Goal: Book appointment/travel/reservation

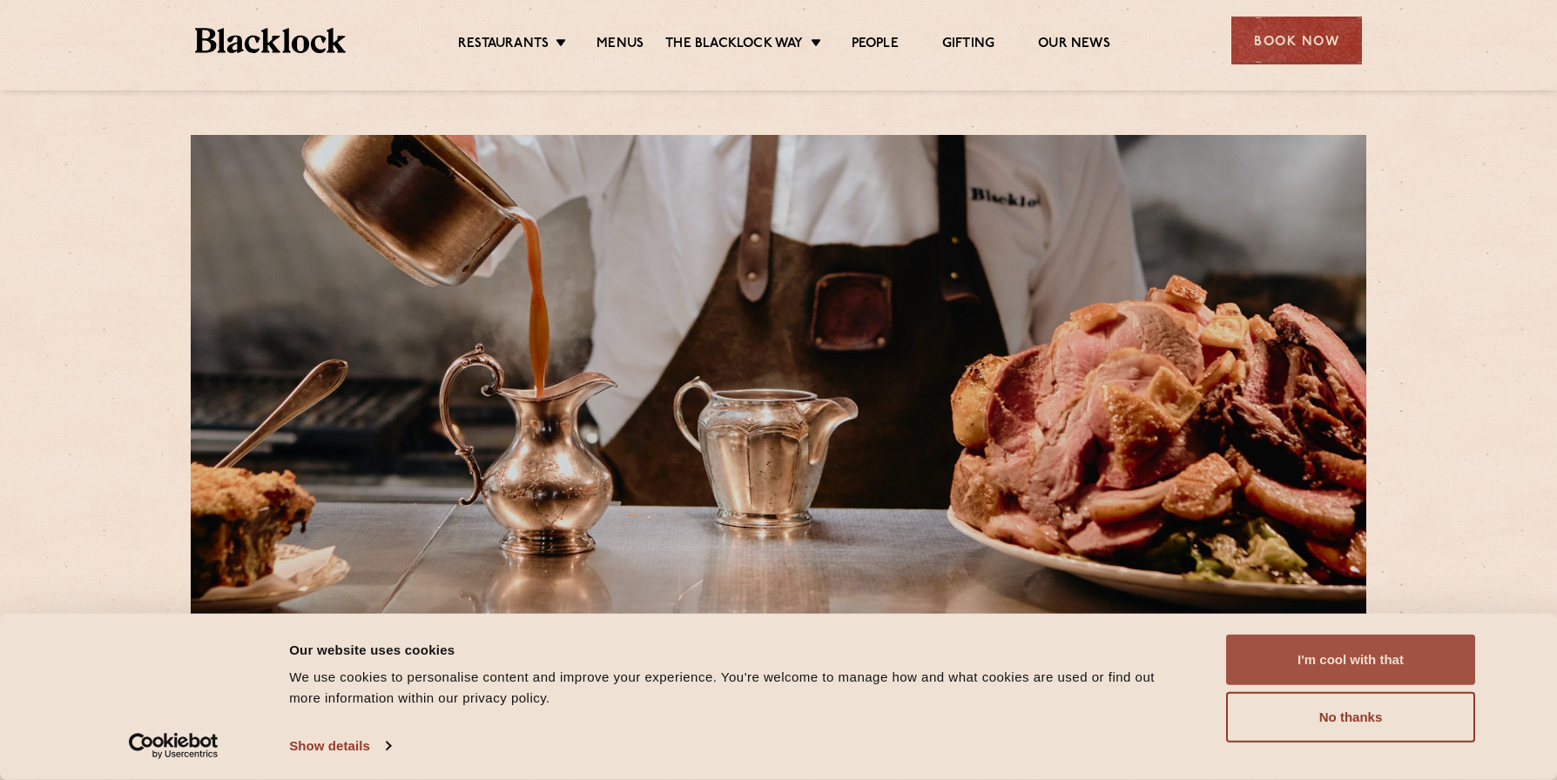
click at [1365, 658] on button "I'm cool with that" at bounding box center [1350, 660] width 249 height 51
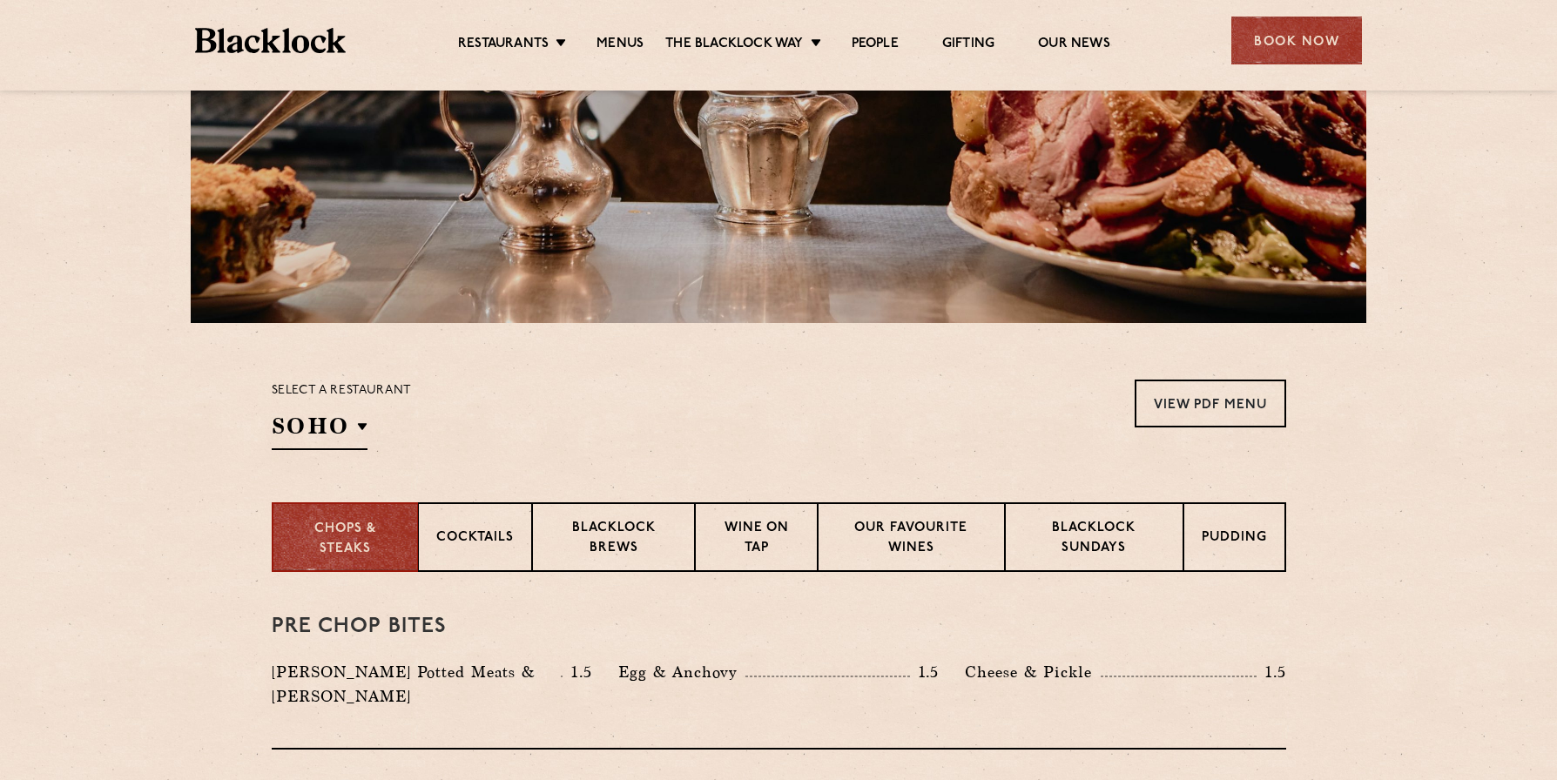
scroll to position [341, 0]
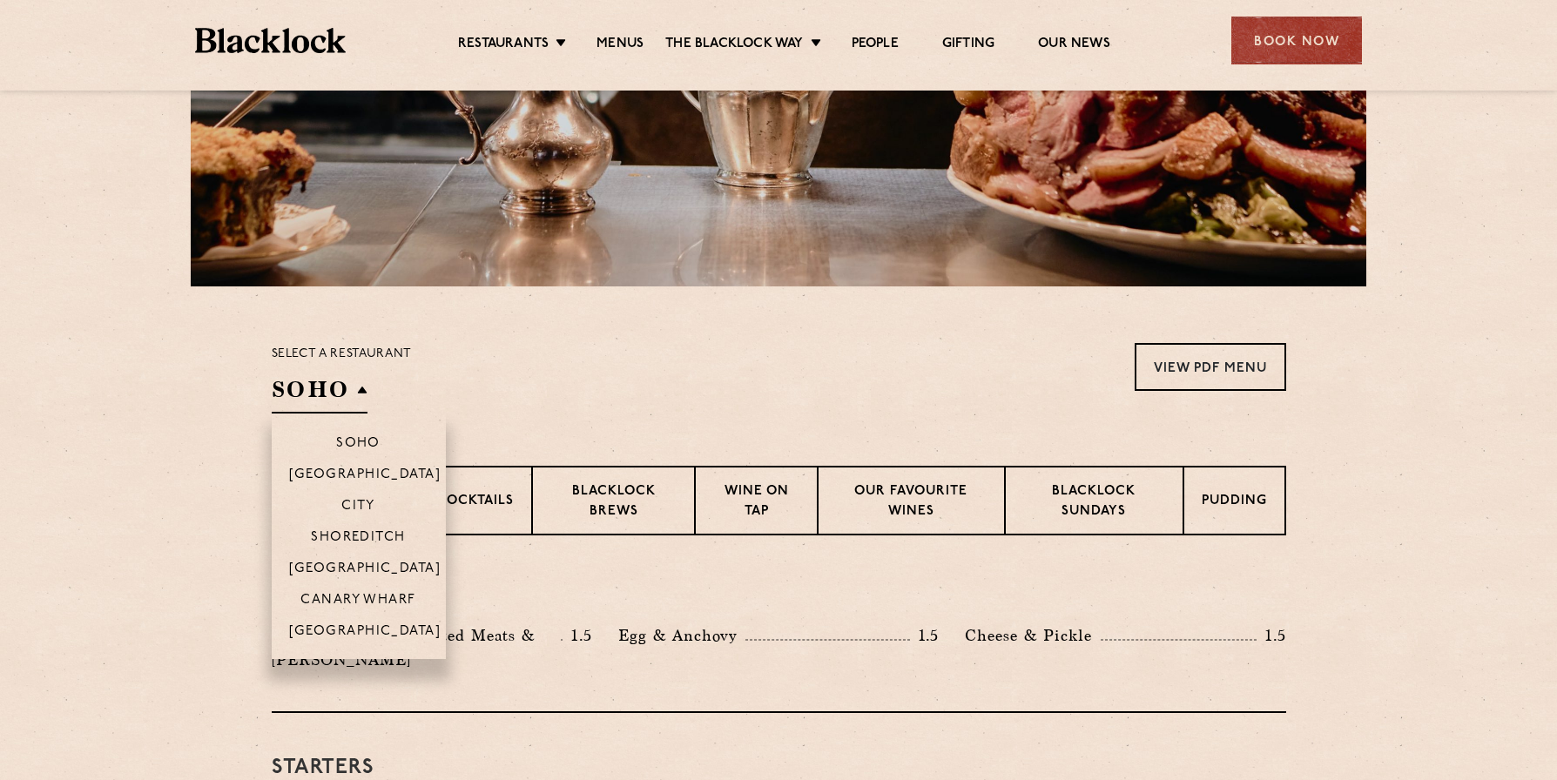
click at [330, 395] on h2 "SOHO" at bounding box center [320, 394] width 96 height 39
click at [357, 601] on p "Canary Wharf" at bounding box center [357, 601] width 115 height 17
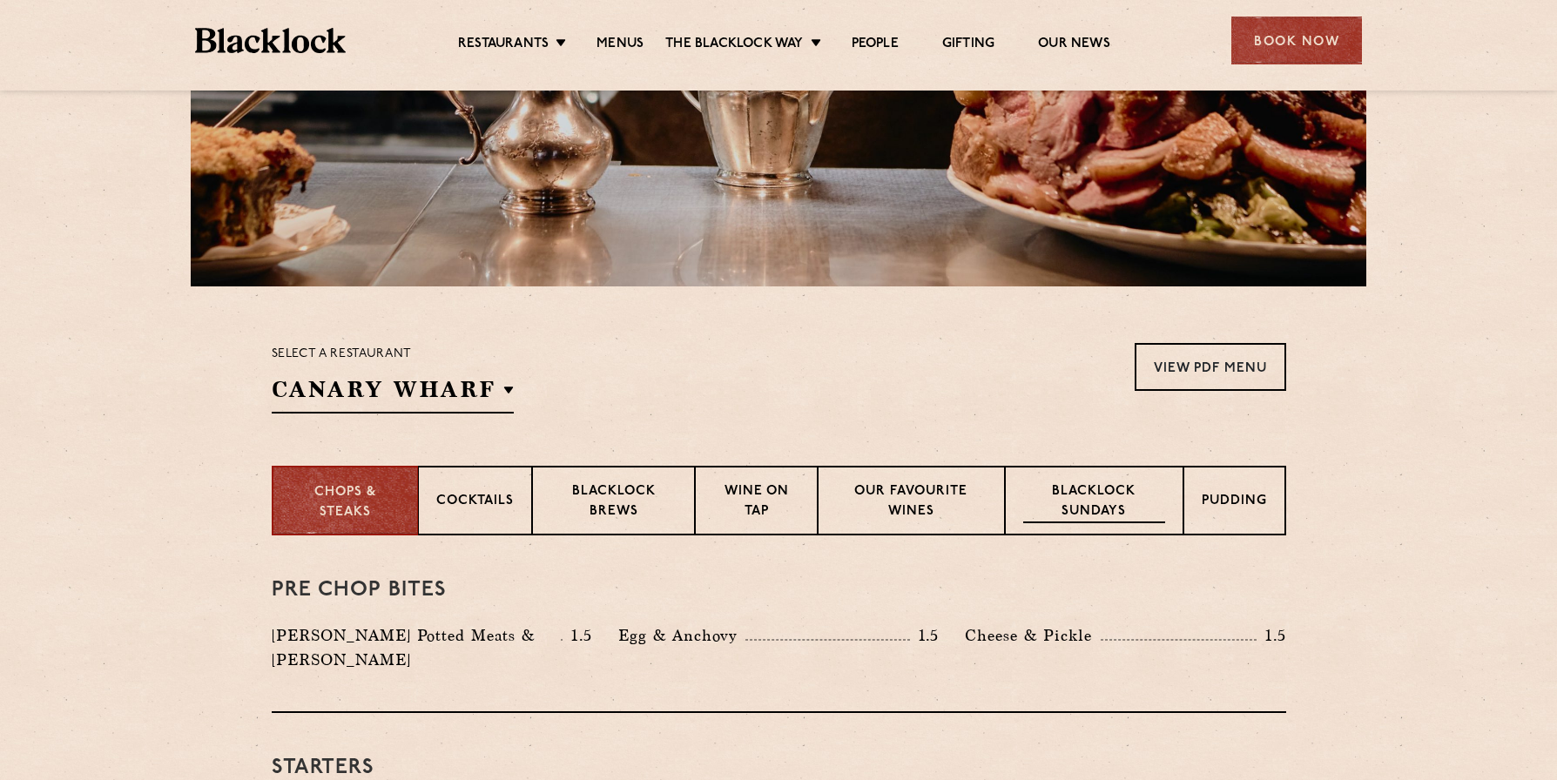
click at [1066, 471] on div "Blacklock Sundays" at bounding box center [1094, 501] width 178 height 70
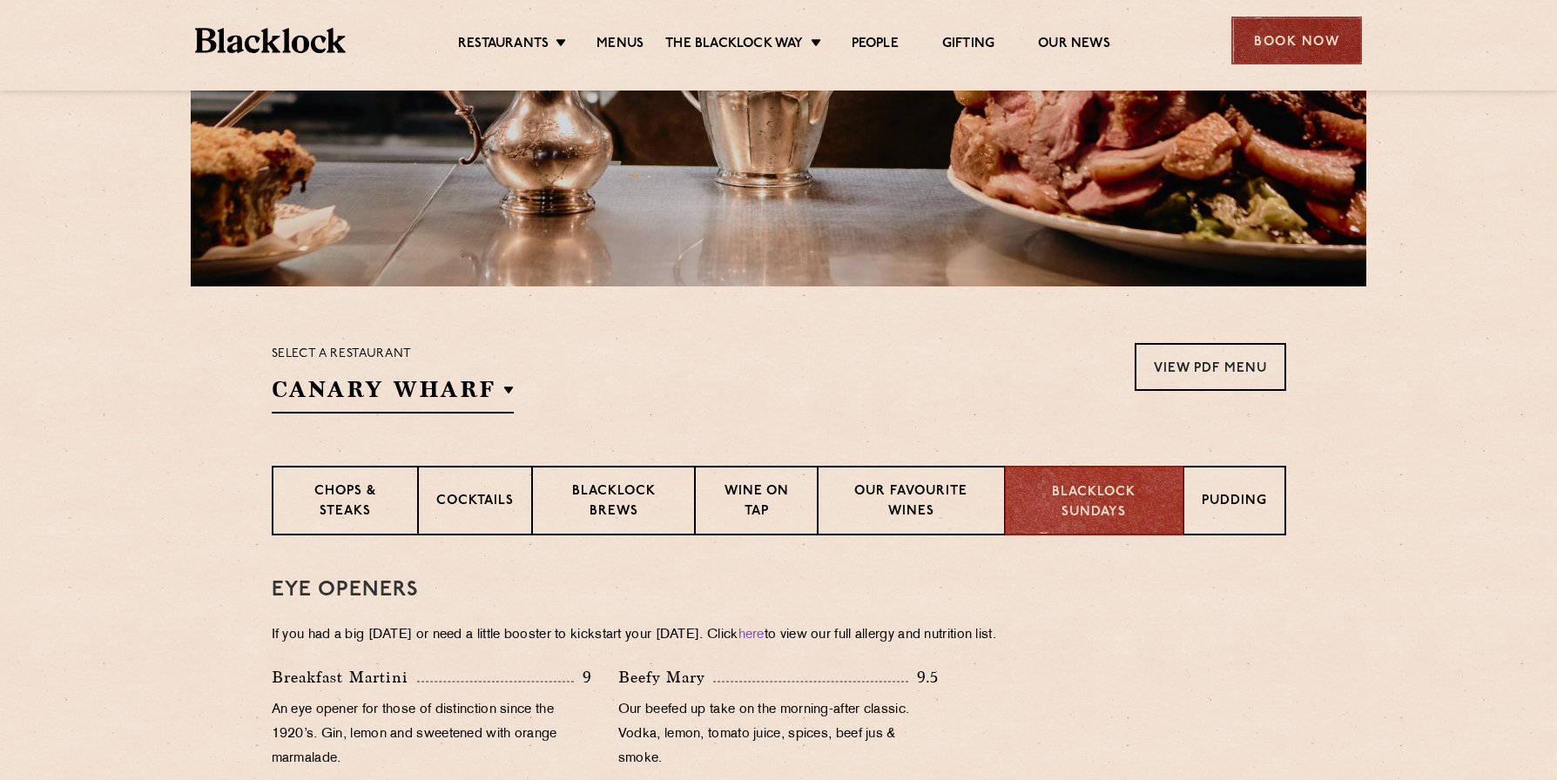
click at [1293, 41] on div "Book Now" at bounding box center [1297, 41] width 131 height 48
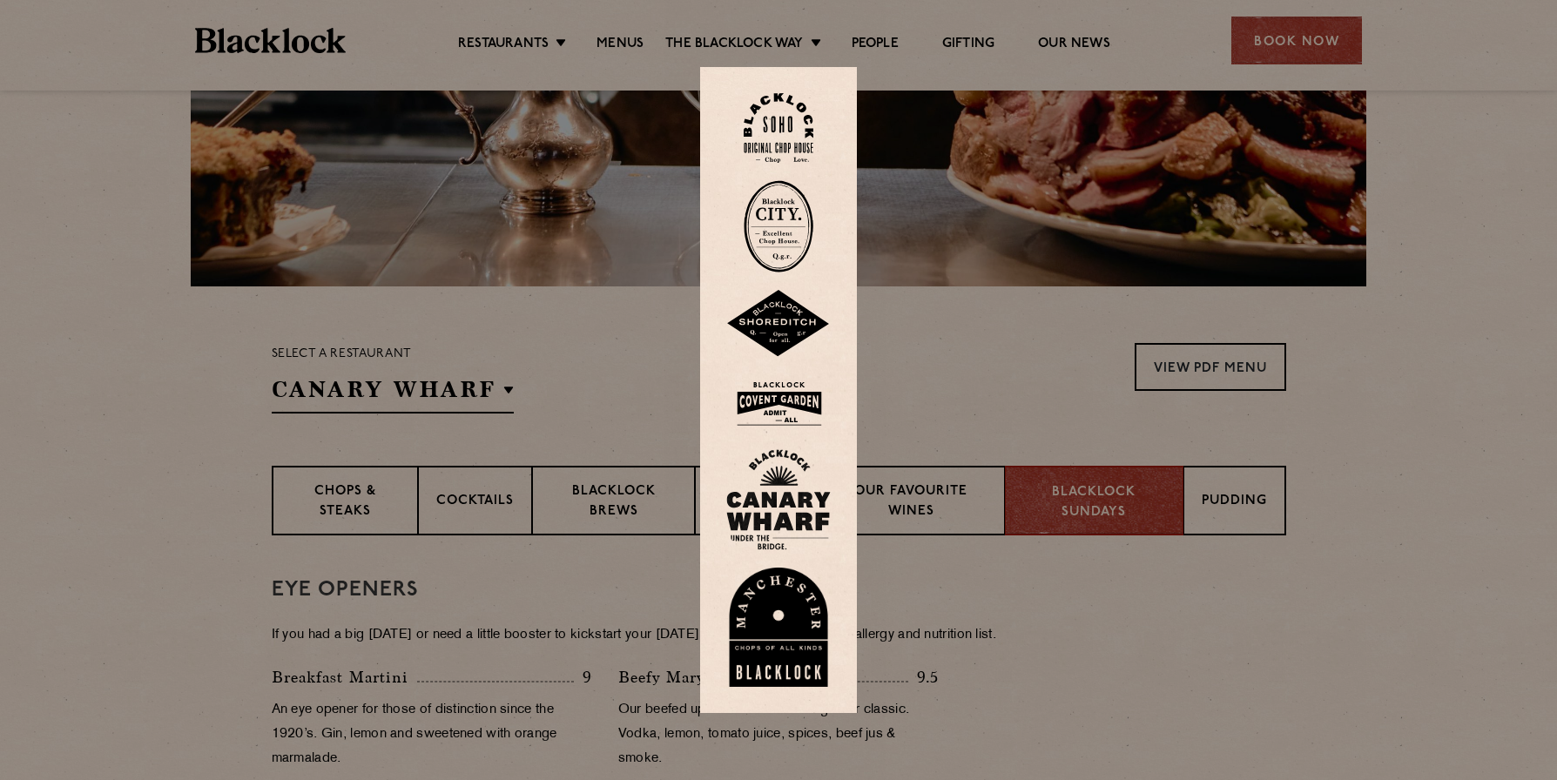
click at [769, 489] on img at bounding box center [778, 499] width 105 height 101
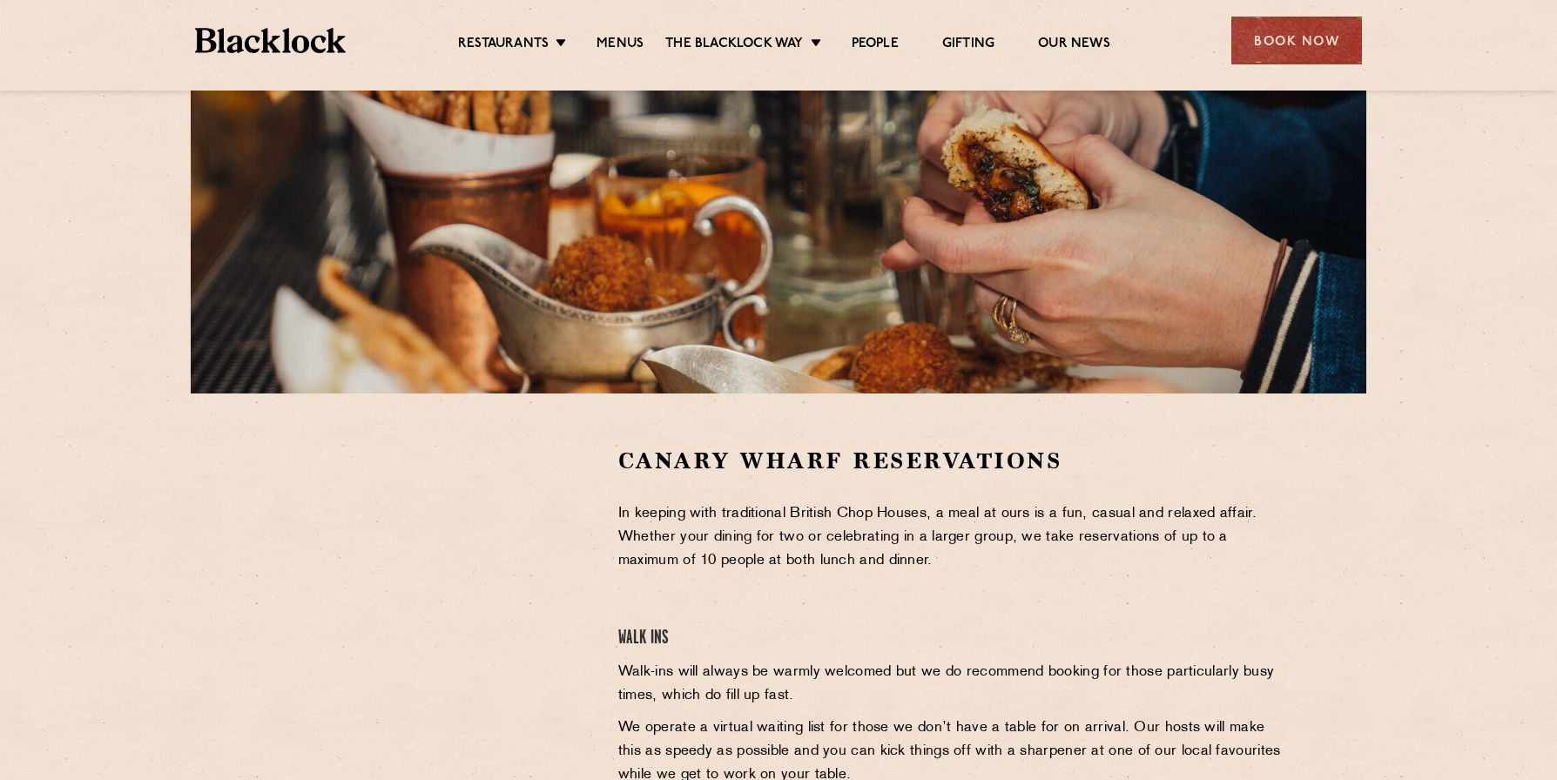
scroll to position [287, 0]
